Goal: Find specific page/section: Find specific page/section

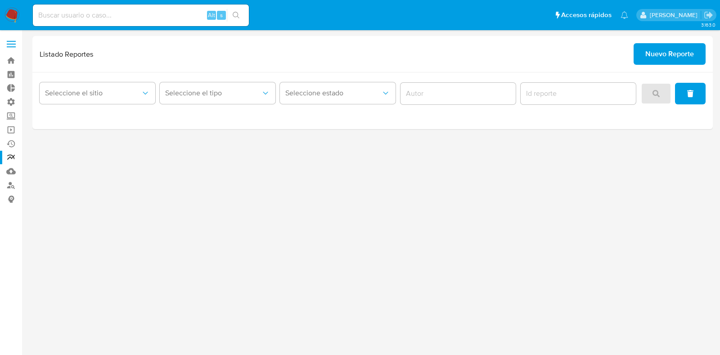
click at [11, 48] on label at bounding box center [11, 44] width 22 height 19
click at [0, 0] on input "checkbox" at bounding box center [0, 0] width 0 height 0
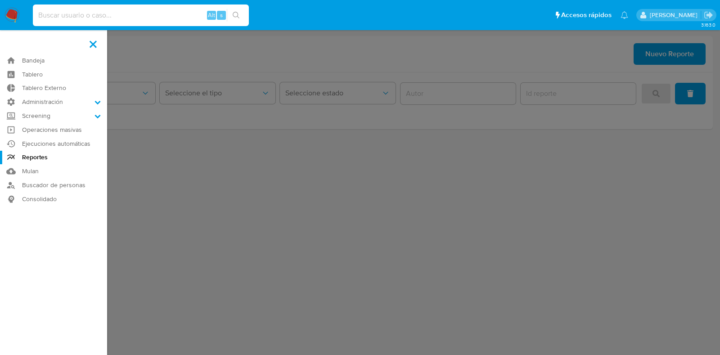
click at [99, 16] on input at bounding box center [141, 15] width 216 height 12
type input "lasalajuli"
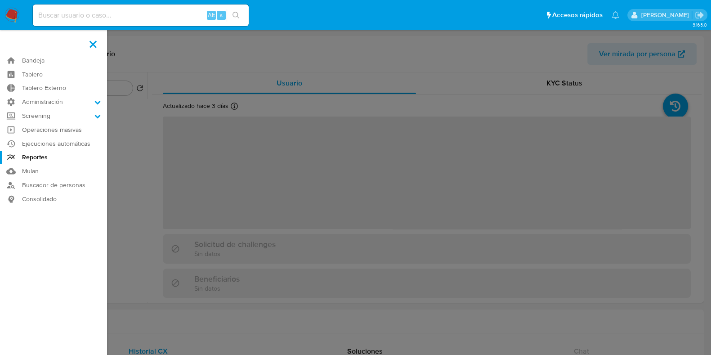
select select "10"
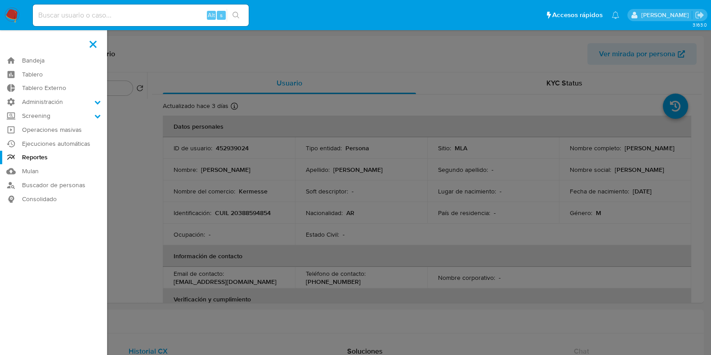
click at [301, 20] on ul "Pausado Ver notificaciones Alt s Accesos rápidos Presiona las siguientes teclas…" at bounding box center [326, 15] width 596 height 22
click at [92, 44] on span at bounding box center [93, 43] width 7 height 7
click at [0, 0] on input "checkbox" at bounding box center [0, 0] width 0 height 0
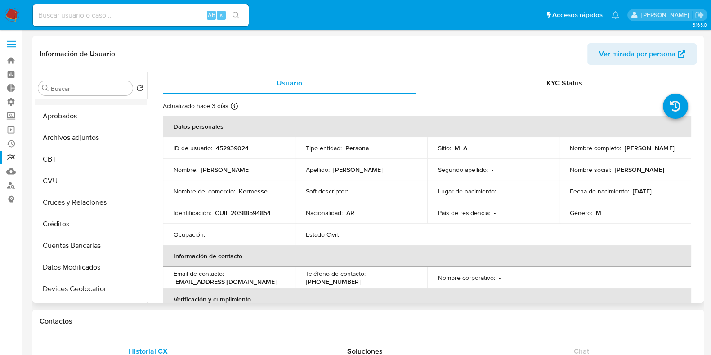
scroll to position [112, 0]
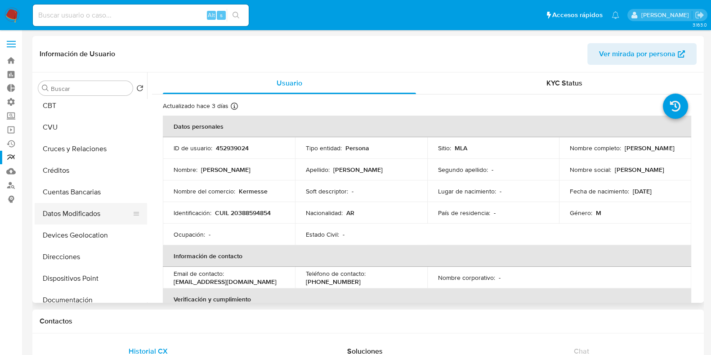
click at [88, 213] on button "Datos Modificados" at bounding box center [87, 214] width 105 height 22
